Goal: Task Accomplishment & Management: Manage account settings

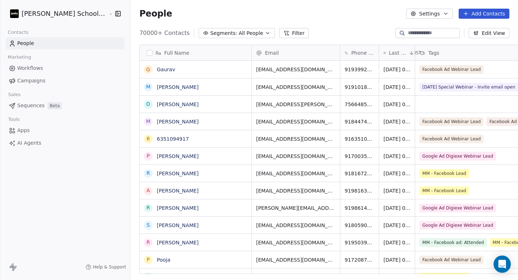
scroll to position [241, 406]
click at [47, 69] on link "Workflows" at bounding box center [65, 68] width 119 height 12
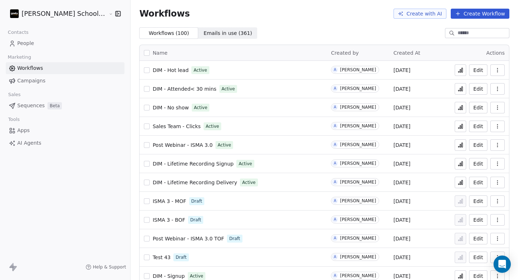
click at [457, 16] on icon at bounding box center [458, 14] width 6 height 6
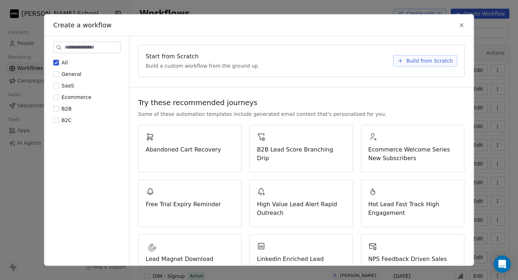
click at [401, 64] on button "Build from Scratch" at bounding box center [425, 61] width 64 height 12
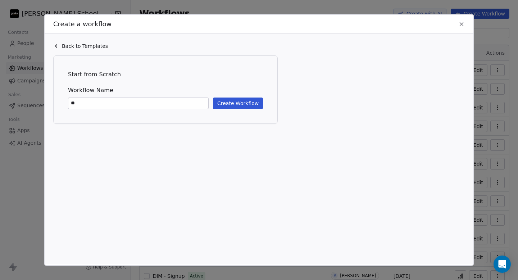
type input "***"
type input "*"
type input "**********"
click at [236, 96] on div "**********" at bounding box center [165, 97] width 195 height 23
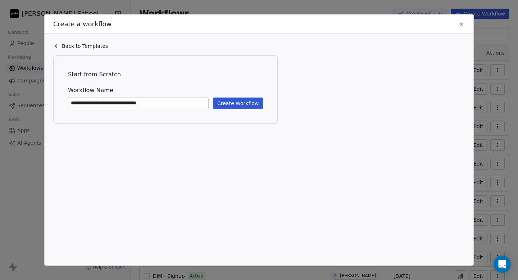
click at [236, 97] on button "Create Workflow" at bounding box center [238, 103] width 50 height 12
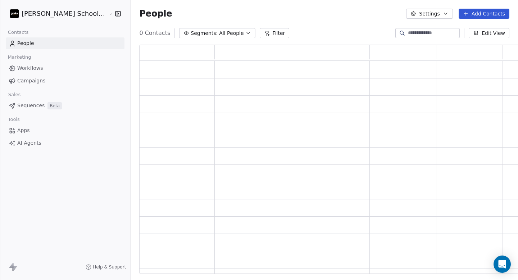
scroll to position [224, 389]
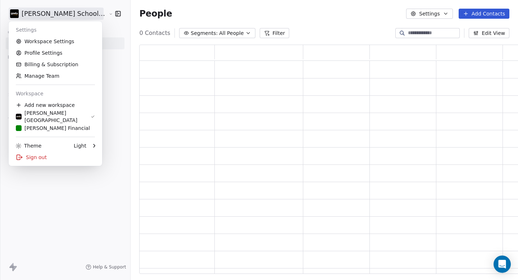
click at [40, 17] on html "[PERSON_NAME] School of Finance LLP Contacts People Marketing Workflows Campaig…" at bounding box center [259, 140] width 518 height 280
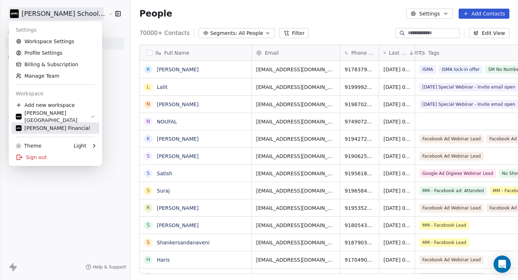
scroll to position [241, 406]
click at [41, 126] on div "[PERSON_NAME] Financial" at bounding box center [53, 127] width 74 height 7
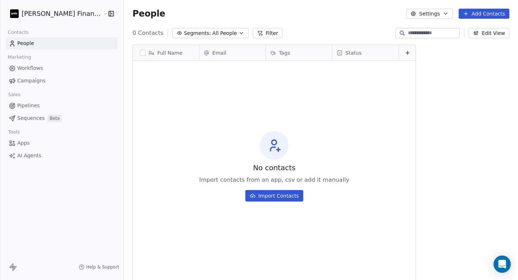
scroll to position [241, 414]
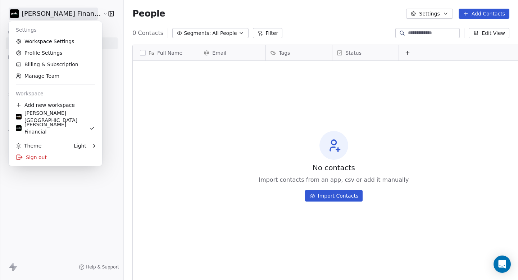
click at [59, 15] on html "[PERSON_NAME] Financial Services Contacts People Marketing Workflows Campaigns …" at bounding box center [259, 140] width 518 height 280
click at [47, 41] on link "Workspace Settings" at bounding box center [56, 42] width 88 height 12
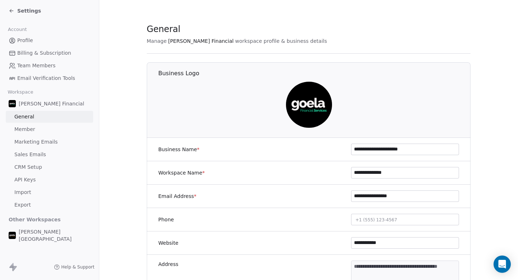
click at [311, 110] on img at bounding box center [309, 105] width 46 height 46
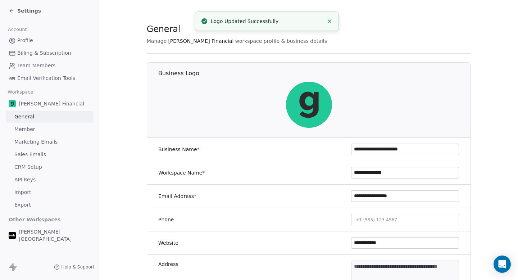
click at [21, 15] on div "Settings" at bounding box center [51, 11] width 85 height 10
click at [20, 10] on span "Settings" at bounding box center [29, 10] width 24 height 7
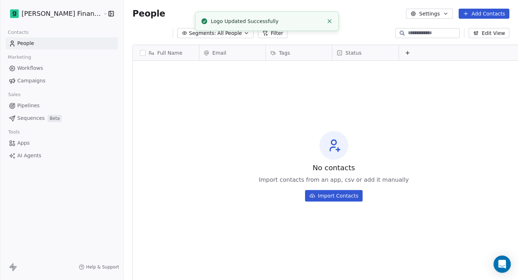
scroll to position [241, 414]
click at [41, 14] on html "[PERSON_NAME] Financial Services Contacts People Marketing Workflows Campaigns …" at bounding box center [259, 140] width 518 height 280
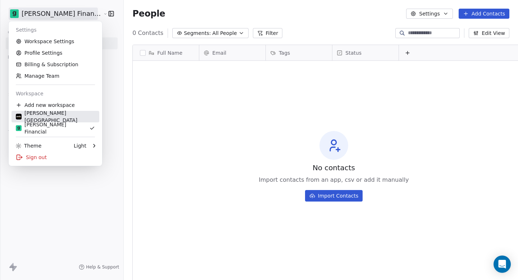
click at [50, 116] on div "[PERSON_NAME][GEOGRAPHIC_DATA]" at bounding box center [55, 116] width 79 height 14
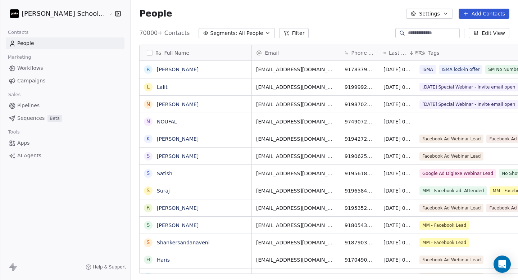
scroll to position [241, 406]
click at [60, 16] on html "[PERSON_NAME] School of Finance LLP Contacts People Marketing Workflows Campaig…" at bounding box center [259, 140] width 518 height 280
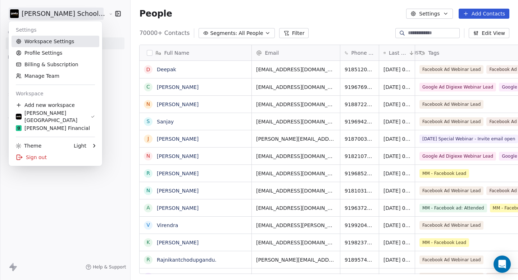
click at [44, 40] on link "Workspace Settings" at bounding box center [56, 42] width 88 height 12
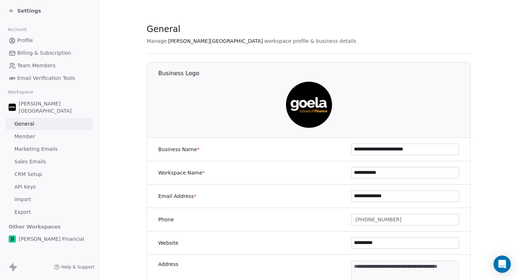
click at [309, 107] on img at bounding box center [309, 105] width 46 height 46
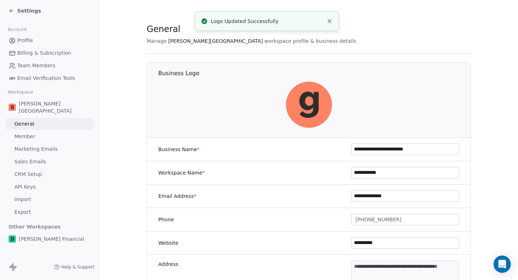
click at [16, 11] on div "Settings" at bounding box center [25, 10] width 32 height 7
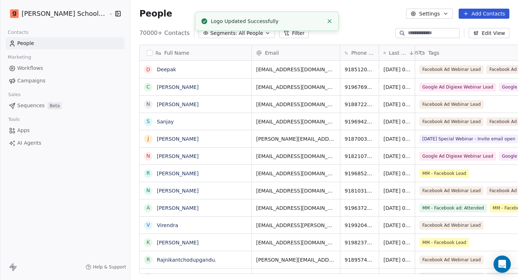
scroll to position [241, 406]
click at [68, 14] on html "[PERSON_NAME] School of Finance LLP Contacts People Marketing Workflows Campaig…" at bounding box center [259, 140] width 518 height 280
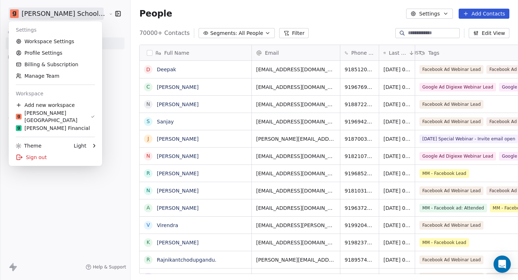
click at [57, 221] on html "[PERSON_NAME] School of Finance LLP Contacts People Marketing Workflows Campaig…" at bounding box center [259, 140] width 518 height 280
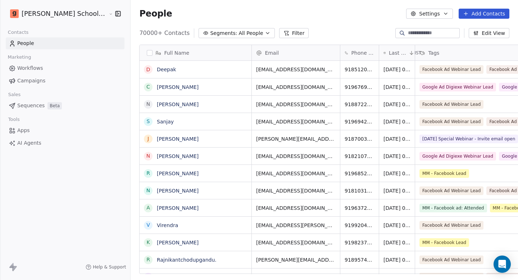
click at [57, 15] on html "[PERSON_NAME] School of Finance LLP Contacts People Marketing Workflows Campaig…" at bounding box center [259, 140] width 518 height 280
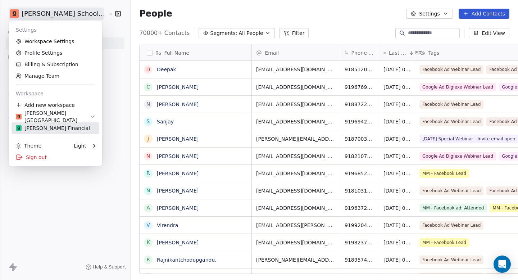
click at [55, 125] on div "[PERSON_NAME] Financial" at bounding box center [53, 127] width 74 height 7
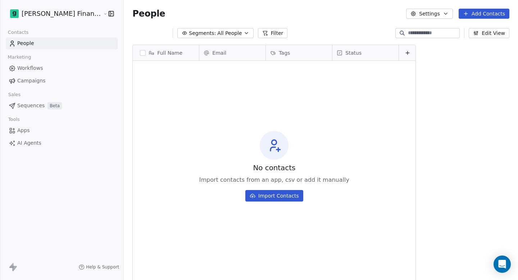
scroll to position [241, 414]
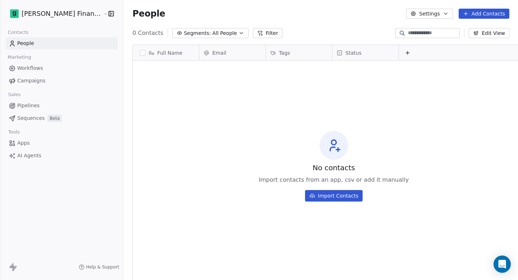
click at [33, 106] on span "Pipelines" at bounding box center [28, 106] width 22 height 8
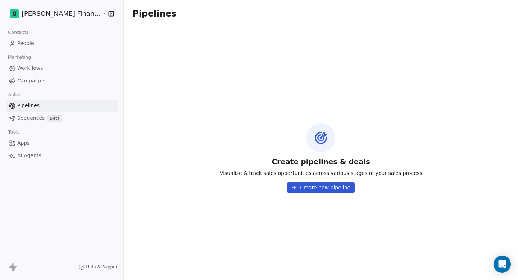
click at [31, 42] on span "People" at bounding box center [25, 44] width 17 height 8
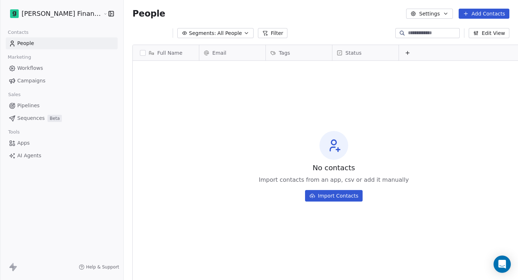
scroll to position [241, 414]
click at [66, 13] on html "[PERSON_NAME] Financial Services Contacts People Marketing Workflows Campaigns …" at bounding box center [259, 140] width 518 height 280
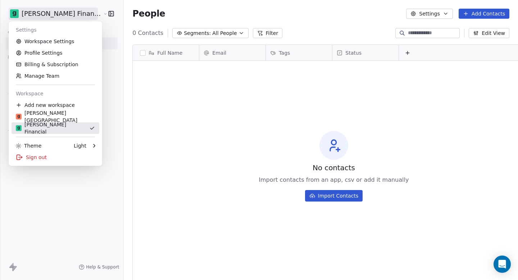
click at [50, 127] on div "[PERSON_NAME] Financial" at bounding box center [52, 128] width 73 height 14
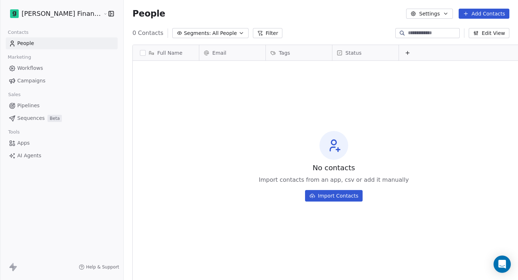
click at [50, 13] on html "[PERSON_NAME] Financial Services Contacts People Marketing Workflows Campaigns …" at bounding box center [259, 140] width 518 height 280
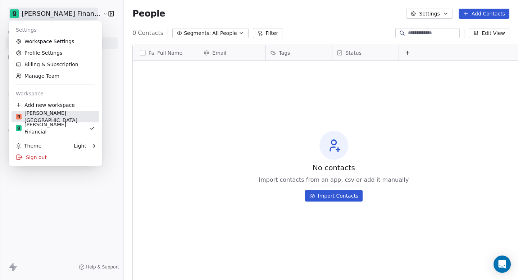
click at [47, 119] on div "[PERSON_NAME][GEOGRAPHIC_DATA]" at bounding box center [55, 116] width 79 height 14
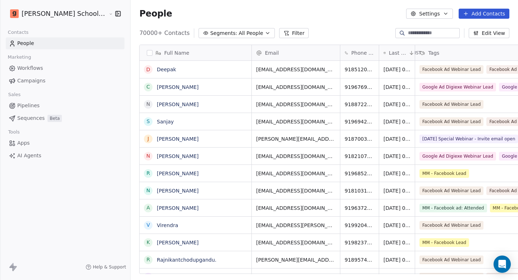
scroll to position [241, 406]
click at [57, 12] on html "[PERSON_NAME] School of Finance LLP Contacts People Marketing Workflows Campaig…" at bounding box center [259, 140] width 518 height 280
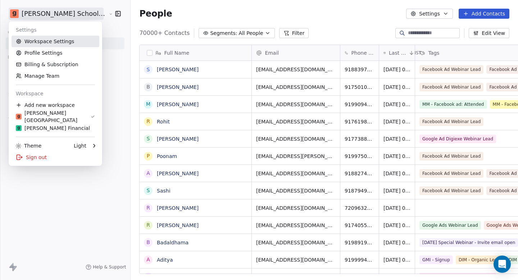
click at [54, 44] on link "Workspace Settings" at bounding box center [56, 42] width 88 height 12
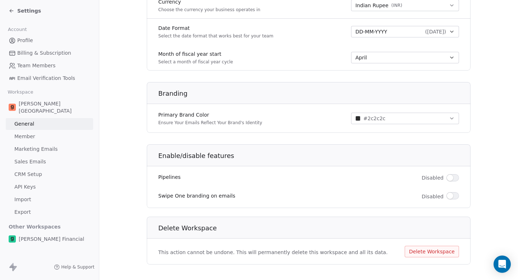
scroll to position [394, 0]
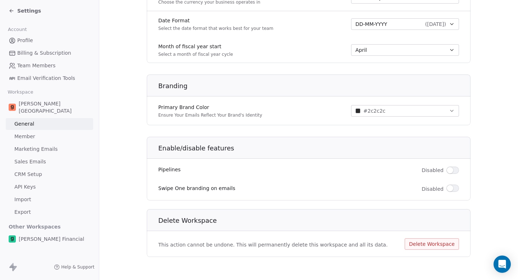
click at [447, 169] on span "button" at bounding box center [450, 170] width 6 height 6
click at [395, 113] on button "#2c2c2c" at bounding box center [405, 111] width 108 height 12
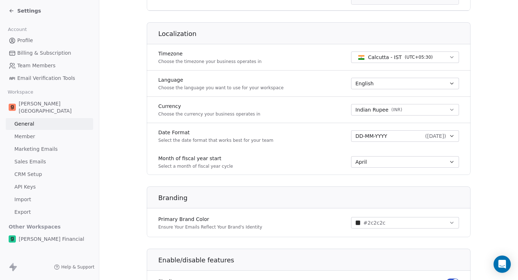
scroll to position [0, 0]
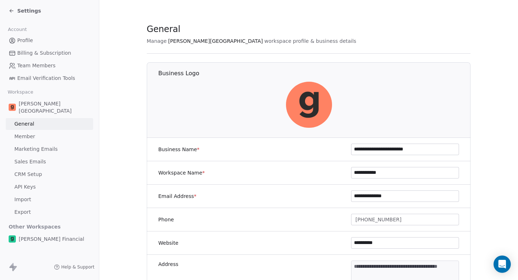
click at [42, 81] on span "Email Verification Tools" at bounding box center [46, 78] width 58 height 8
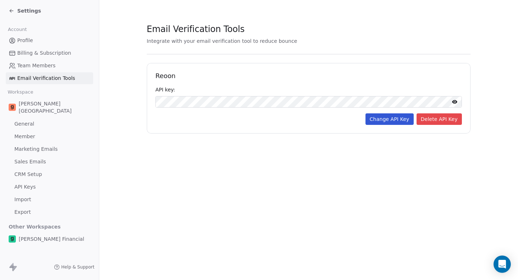
click at [120, 147] on section "Email Verification Tools Integrate with your email verification tool to reduce …" at bounding box center [308, 78] width 419 height 156
click at [42, 104] on span "[PERSON_NAME][GEOGRAPHIC_DATA]" at bounding box center [55, 107] width 72 height 14
click at [27, 235] on span "[PERSON_NAME] Financial" at bounding box center [51, 238] width 65 height 7
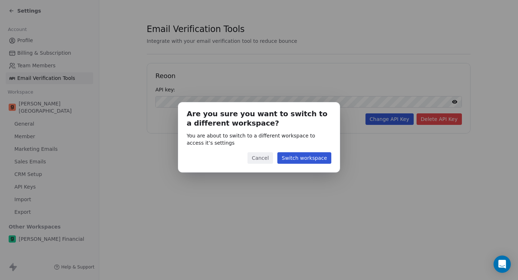
click at [300, 158] on button "Switch workspace" at bounding box center [304, 158] width 54 height 12
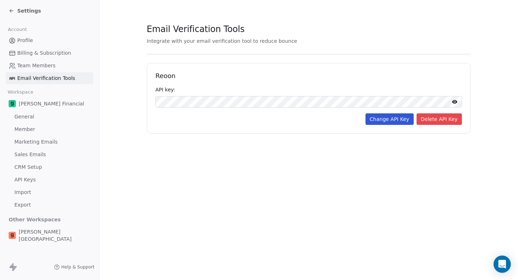
click at [29, 11] on span "Settings" at bounding box center [29, 10] width 24 height 7
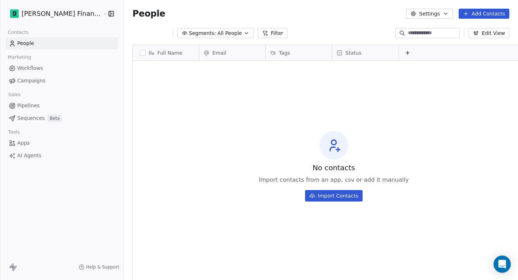
scroll to position [241, 414]
click at [60, 14] on html "[PERSON_NAME] Financial Services Contacts People Marketing Workflows Campaigns …" at bounding box center [259, 140] width 518 height 280
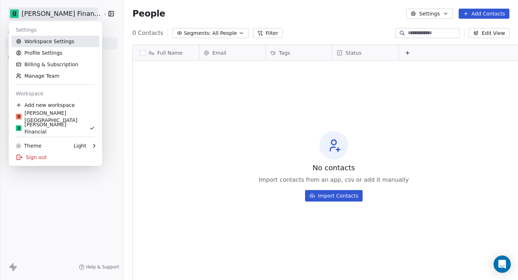
click at [45, 44] on link "Workspace Settings" at bounding box center [56, 42] width 88 height 12
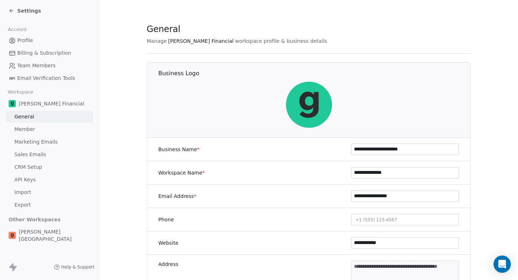
click at [50, 78] on span "Email Verification Tools" at bounding box center [46, 78] width 58 height 8
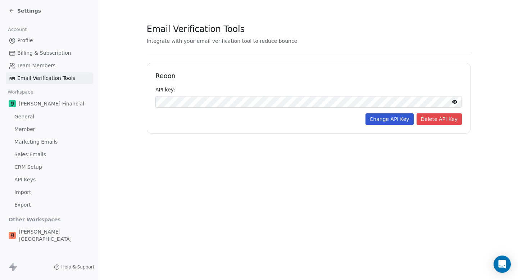
click at [452, 100] on icon at bounding box center [455, 102] width 6 height 6
click at [452, 100] on icon at bounding box center [454, 102] width 5 height 5
click at [25, 69] on span "Team Members" at bounding box center [36, 66] width 38 height 8
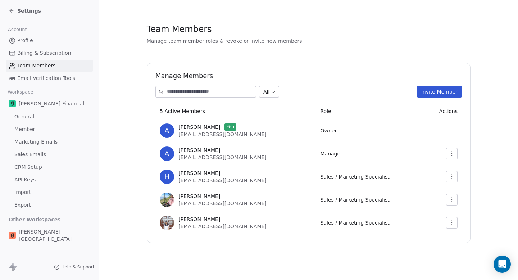
click at [33, 55] on span "Billing & Subscription" at bounding box center [44, 53] width 54 height 8
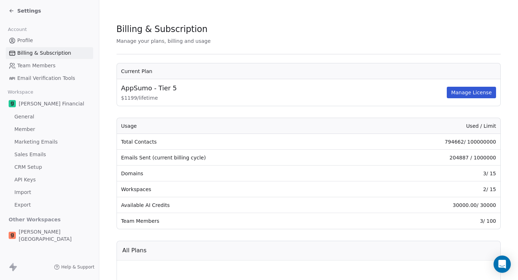
click at [31, 43] on span "Profile" at bounding box center [25, 41] width 16 height 8
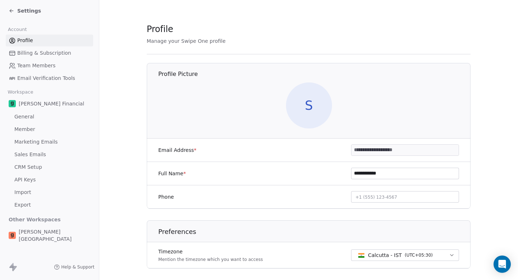
click at [28, 179] on span "API Keys" at bounding box center [24, 180] width 21 height 8
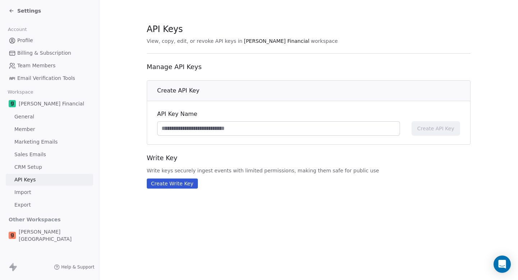
click at [31, 170] on span "CRM Setup" at bounding box center [28, 167] width 28 height 8
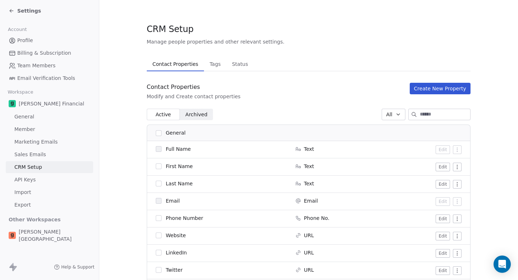
click at [210, 66] on span "Tags" at bounding box center [215, 64] width 17 height 10
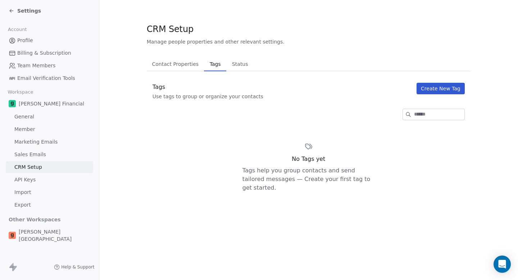
click at [232, 67] on span "Status" at bounding box center [240, 64] width 22 height 10
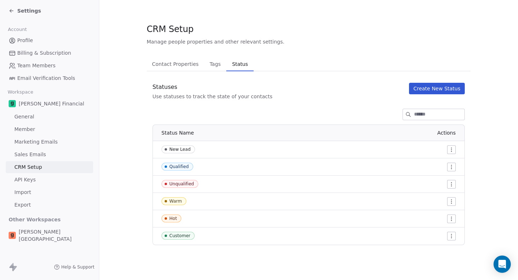
click at [178, 68] on span "Contact Properties" at bounding box center [175, 64] width 53 height 10
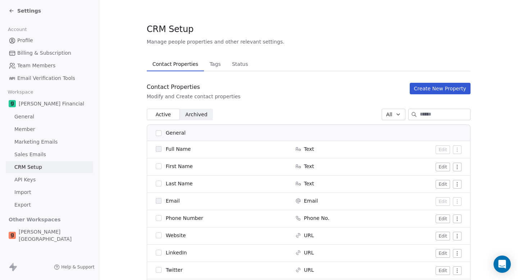
click at [207, 65] on span "Tags" at bounding box center [215, 64] width 17 height 10
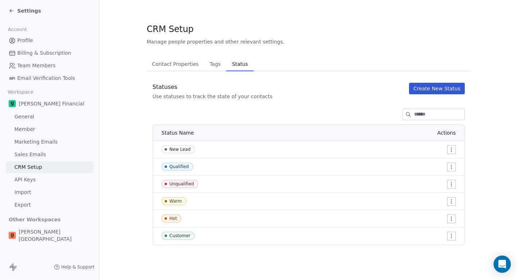
click at [233, 68] on span "Status" at bounding box center [240, 64] width 22 height 10
click at [48, 180] on link "API Keys" at bounding box center [49, 180] width 87 height 12
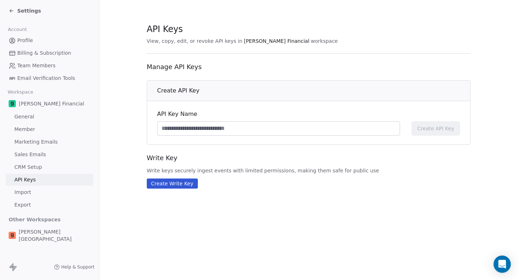
click at [30, 232] on span "[PERSON_NAME][GEOGRAPHIC_DATA]" at bounding box center [55, 235] width 72 height 14
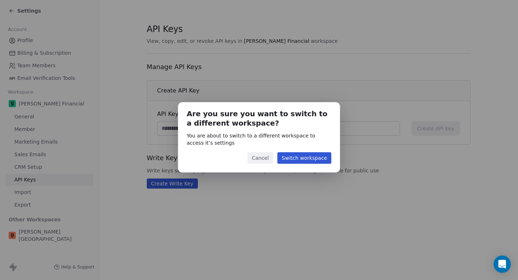
click at [319, 160] on button "Switch workspace" at bounding box center [304, 158] width 54 height 12
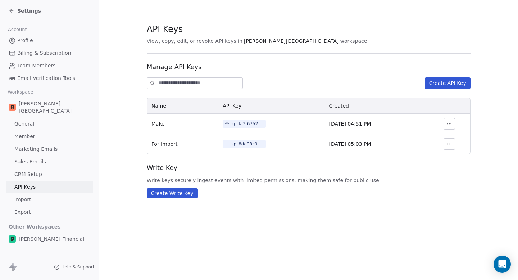
click at [40, 235] on span "[PERSON_NAME] Financial" at bounding box center [51, 238] width 65 height 7
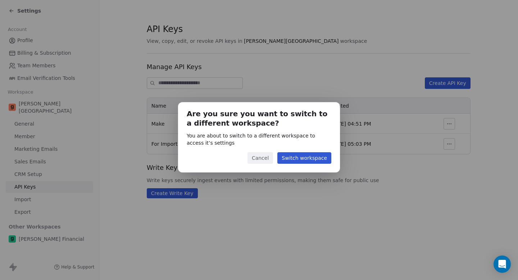
click at [291, 159] on button "Switch workspace" at bounding box center [304, 158] width 54 height 12
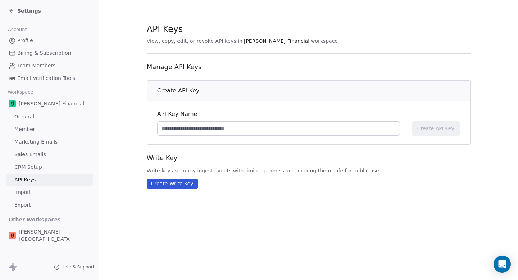
click at [58, 78] on span "Email Verification Tools" at bounding box center [46, 78] width 58 height 8
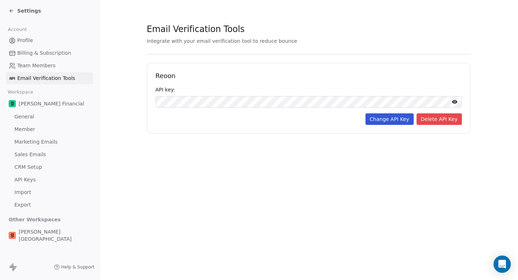
click at [50, 66] on span "Team Members" at bounding box center [36, 66] width 38 height 8
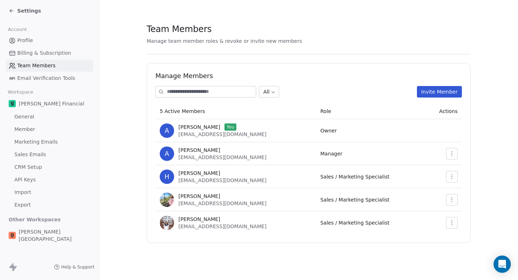
click at [54, 51] on span "Billing & Subscription" at bounding box center [44, 53] width 54 height 8
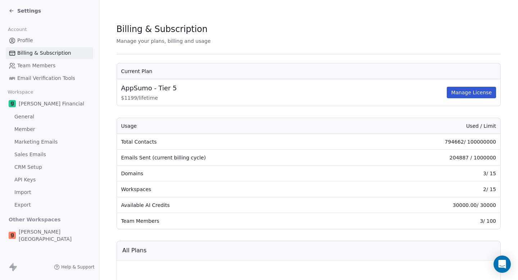
click at [27, 14] on span "Settings" at bounding box center [29, 10] width 24 height 7
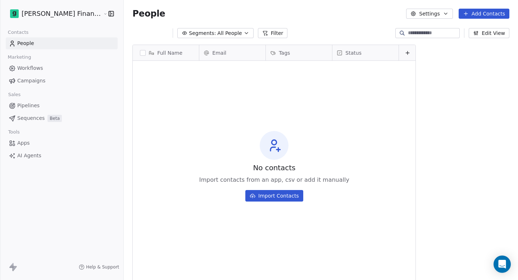
scroll to position [241, 414]
